Goal: Feedback & Contribution: Leave review/rating

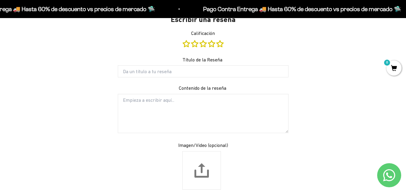
scroll to position [647, 0]
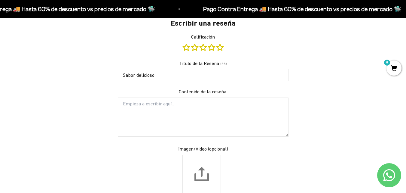
type input "Sabor delicioso"
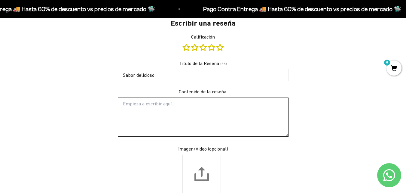
click at [239, 102] on textarea "Contenido de la reseña" at bounding box center [203, 116] width 171 height 39
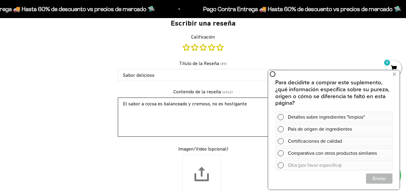
drag, startPoint x: 236, startPoint y: 103, endPoint x: 224, endPoint y: 116, distance: 17.4
click at [224, 116] on textarea "El sabor a cocoa es balanceado y cremoso, no es hostigante" at bounding box center [203, 116] width 171 height 39
type textarea "El sabor a cocoa es balanceado y cremoso, no es hostigante"
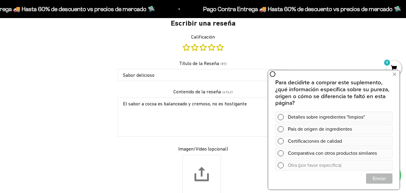
drag, startPoint x: 46, startPoint y: 36, endPoint x: 348, endPoint y: 60, distance: 302.4
click at [348, 60] on div "Escribir una reseña Calificación Título de la Reseña (85) Sabor delicioso Conte…" at bounding box center [203, 164] width 351 height 306
click at [323, 128] on div "País de origen de ingredientes" at bounding box center [339, 129] width 102 height 11
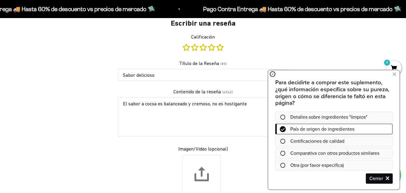
click at [376, 178] on span "Cerrar" at bounding box center [380, 178] width 26 height 11
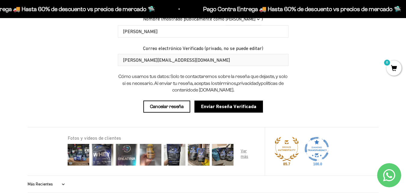
scroll to position [840, 0]
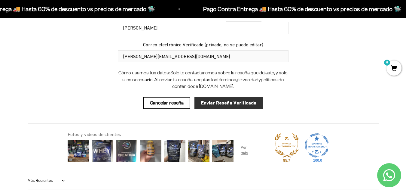
click at [227, 104] on input "Enviar Reseña Verificada" at bounding box center [229, 103] width 69 height 12
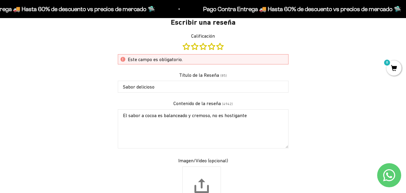
scroll to position [644, 0]
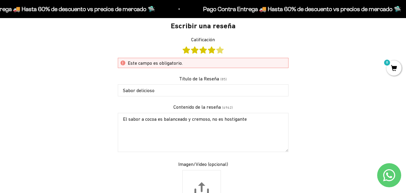
click at [220, 51] on link "Calificación" at bounding box center [220, 50] width 7 height 7
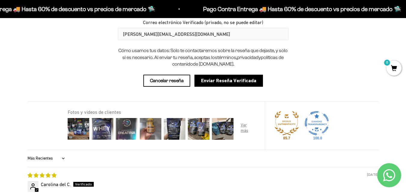
scroll to position [859, 0]
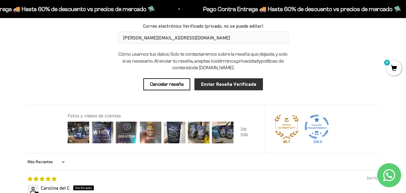
click at [222, 87] on input "Enviar Reseña Verificada" at bounding box center [229, 84] width 69 height 12
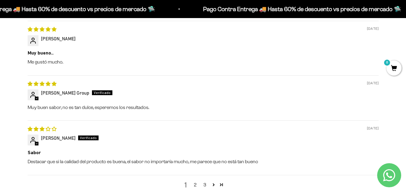
scroll to position [932, 0]
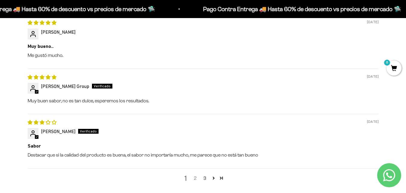
click at [195, 174] on link "2" at bounding box center [196, 177] width 10 height 7
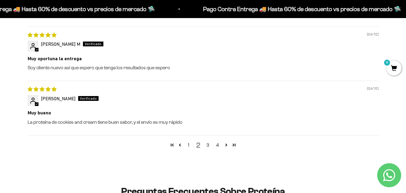
scroll to position [923, 0]
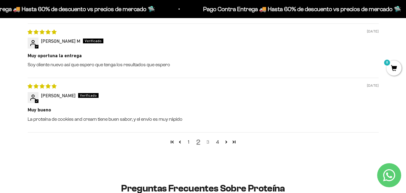
click at [208, 141] on link "3" at bounding box center [208, 141] width 10 height 7
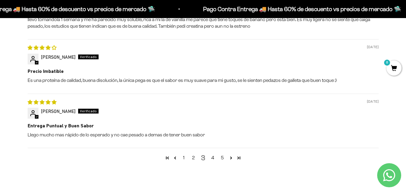
scroll to position [73, 0]
